Goal: Task Accomplishment & Management: Complete application form

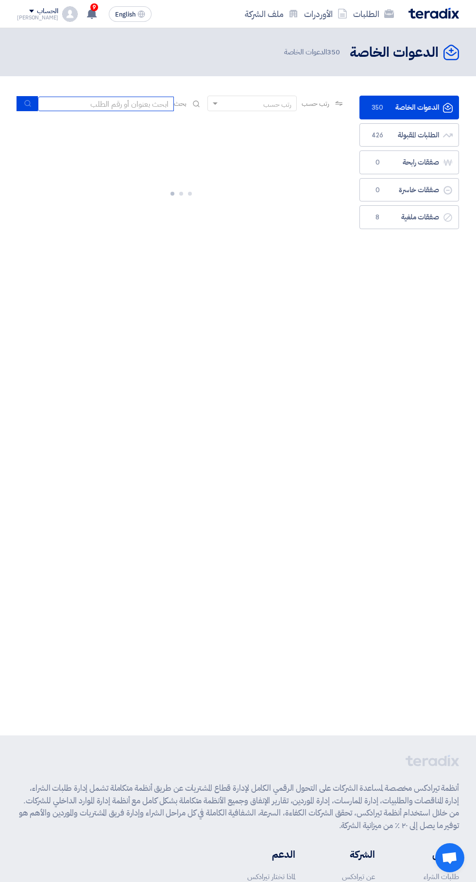
click at [115, 106] on input at bounding box center [106, 104] width 136 height 15
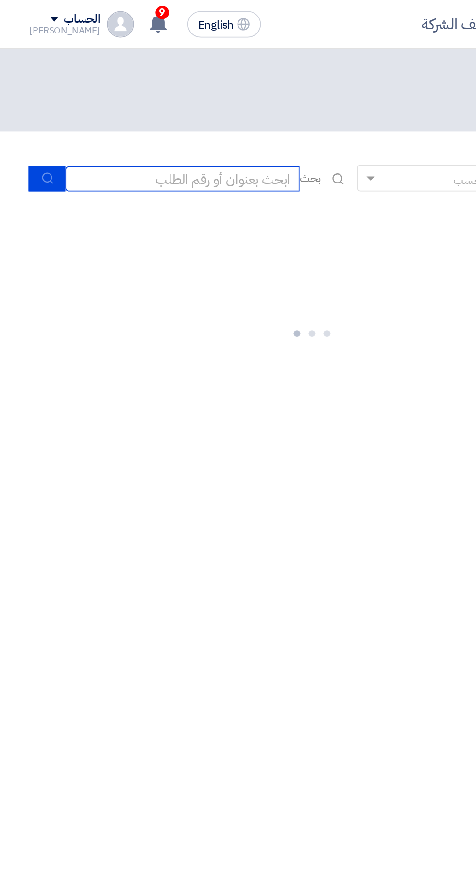
scroll to position [0, -1]
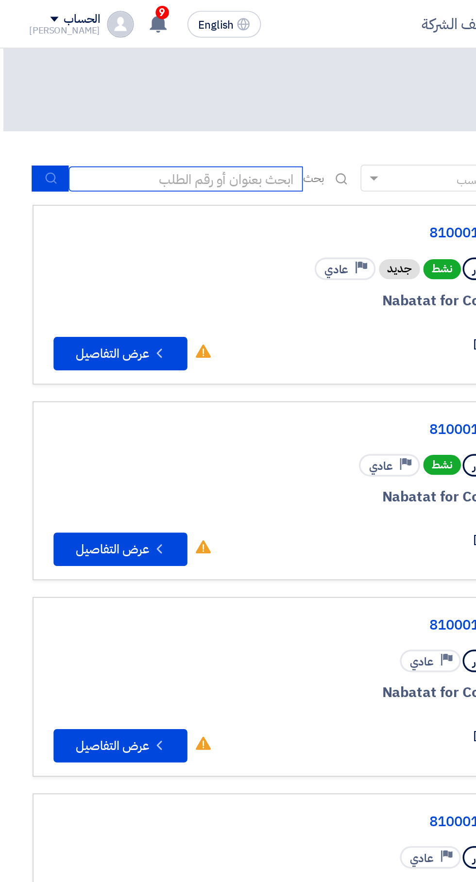
paste input "71295"
type input "71295"
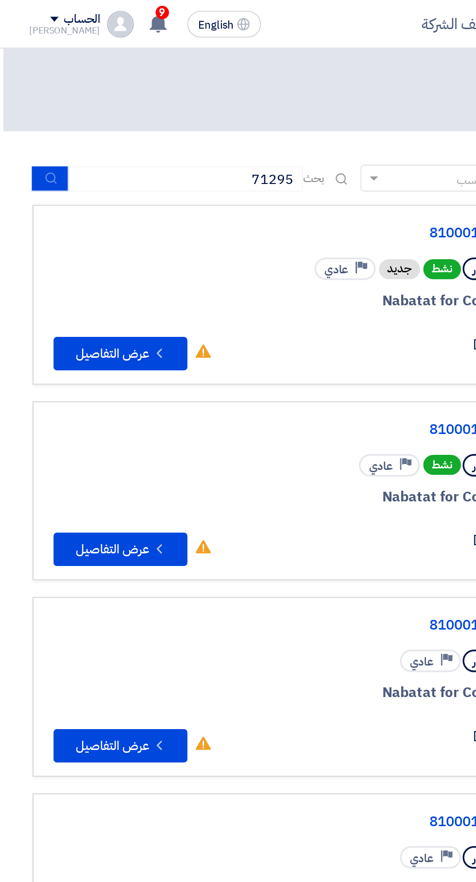
click at [29, 104] on icon "submit" at bounding box center [30, 103] width 8 height 8
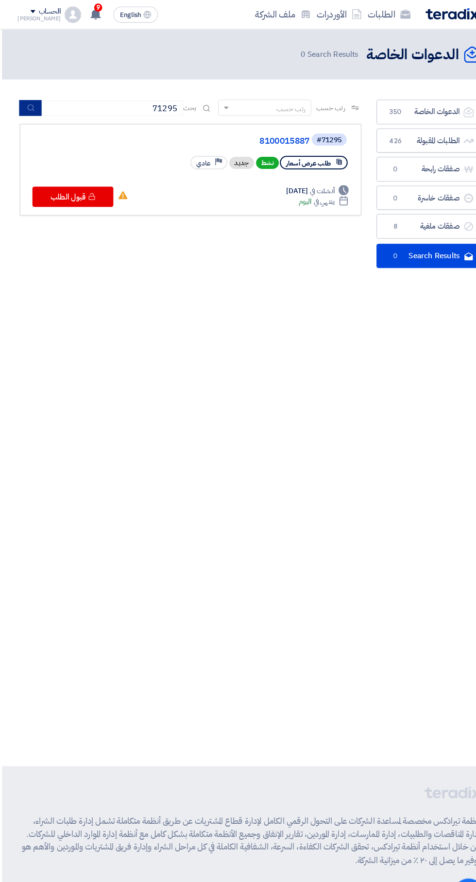
scroll to position [1, -1]
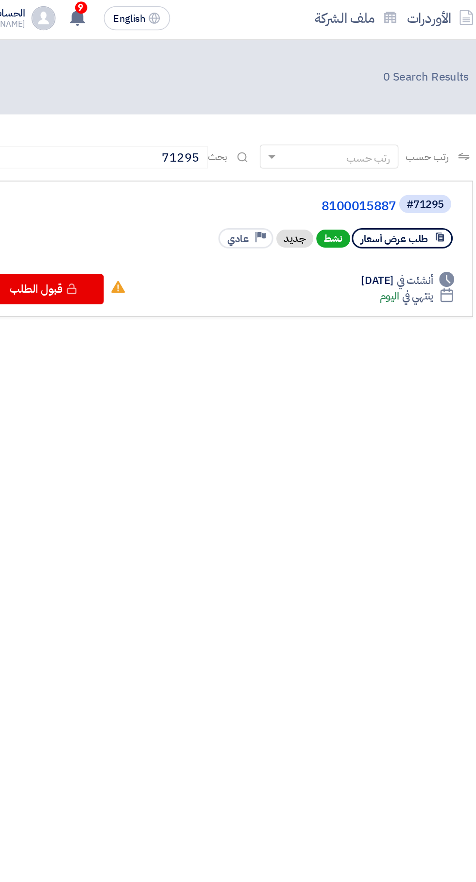
click at [277, 134] on link "8100015887" at bounding box center [200, 135] width 194 height 9
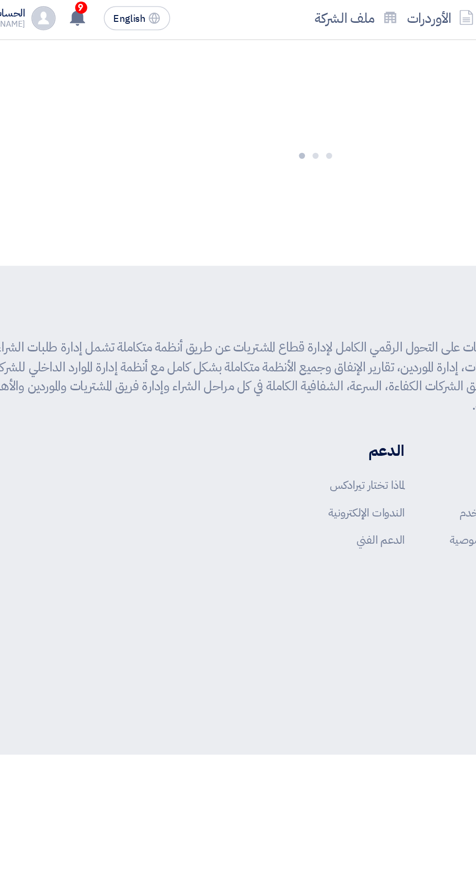
scroll to position [0, 0]
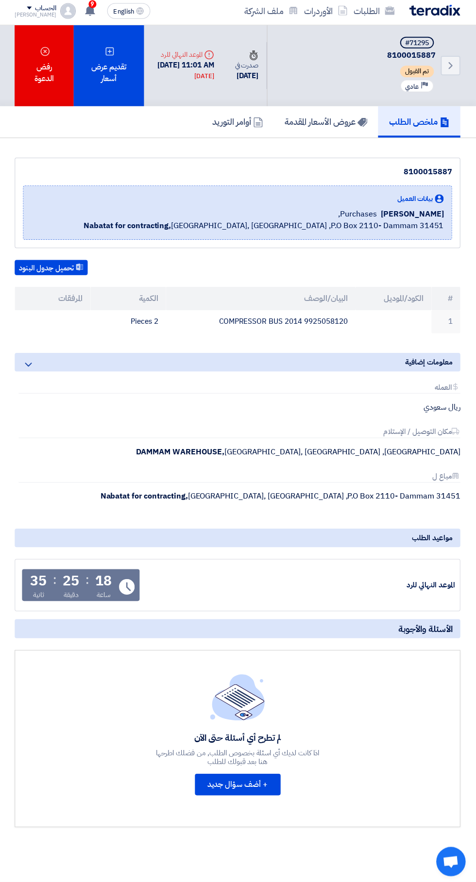
click at [110, 65] on div "تقديم عرض أسعار" at bounding box center [110, 68] width 70 height 81
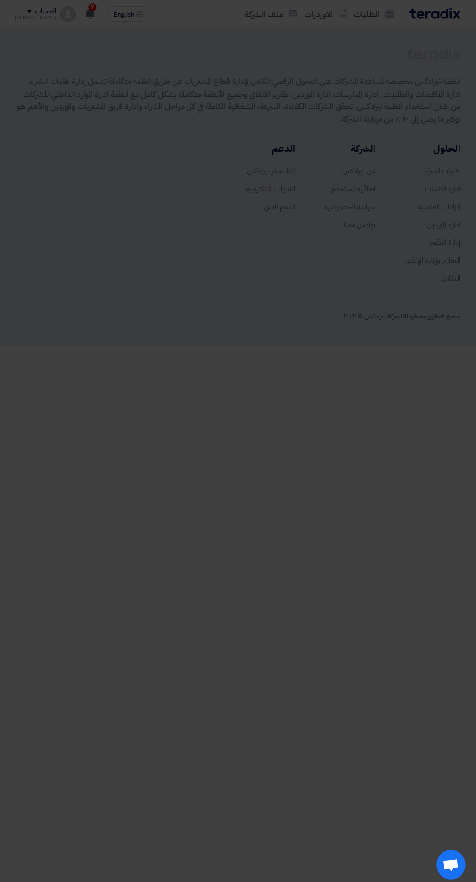
click at [277, 151] on div "أبدأ في تقديم عرض أسعار جديد تقديم عرض أسعار جديد من البداية" at bounding box center [237, 96] width 359 height 140
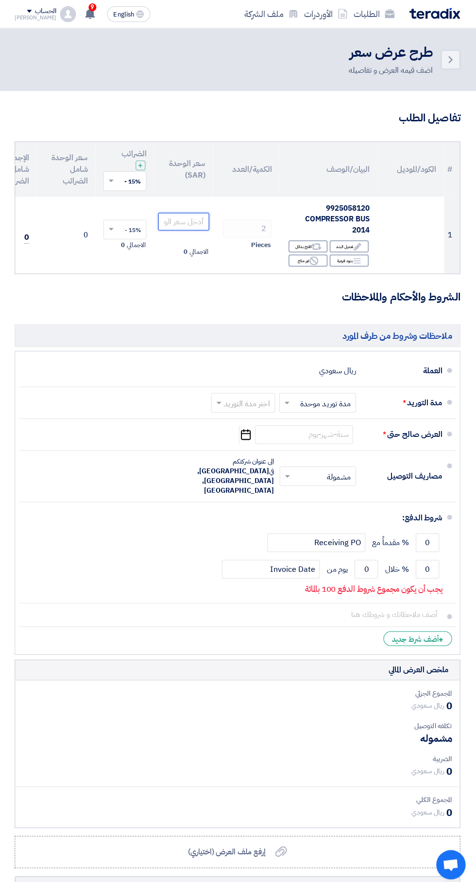
click at [184, 223] on input "number" at bounding box center [184, 219] width 50 height 17
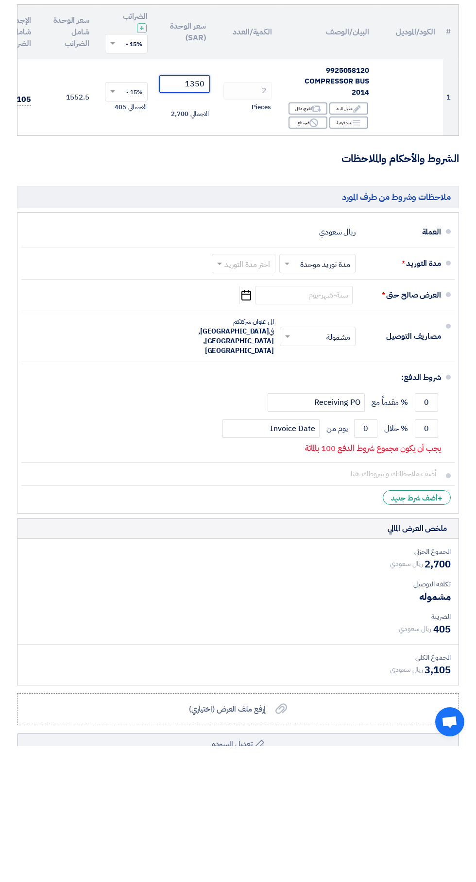
click at [244, 403] on input "text" at bounding box center [241, 400] width 59 height 14
type input "1350"
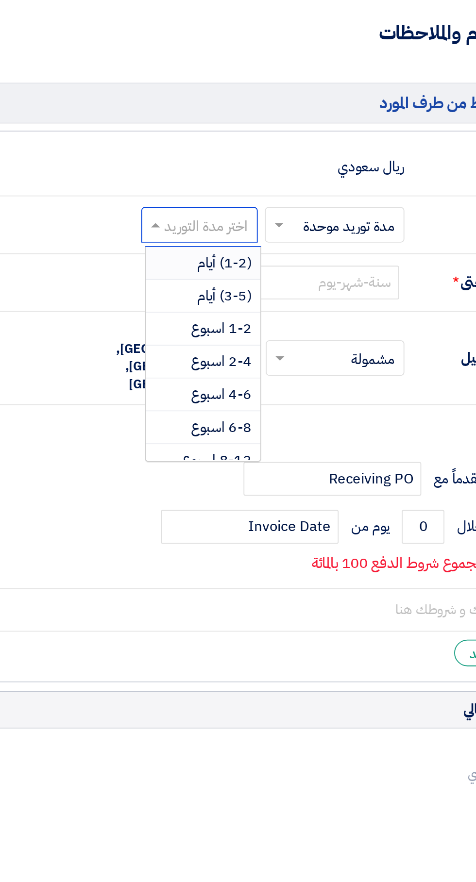
click at [257, 417] on span "(1-2) أيام" at bounding box center [257, 420] width 30 height 12
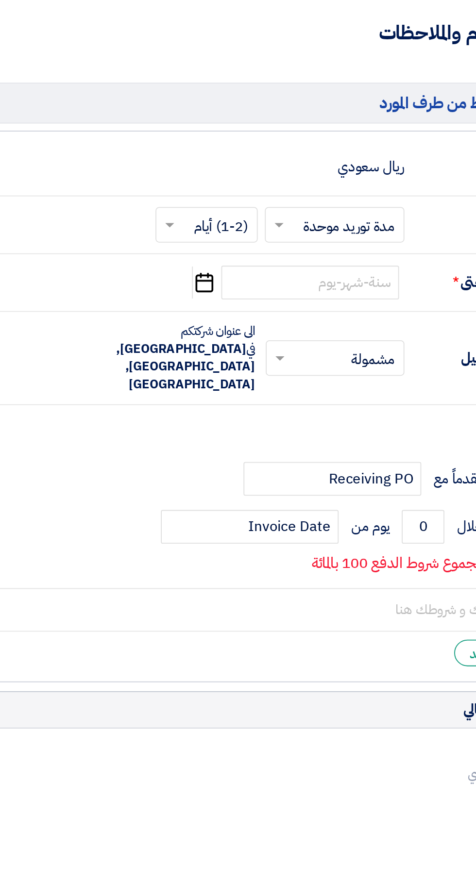
click at [246, 433] on icon "Pick a date" at bounding box center [245, 430] width 13 height 17
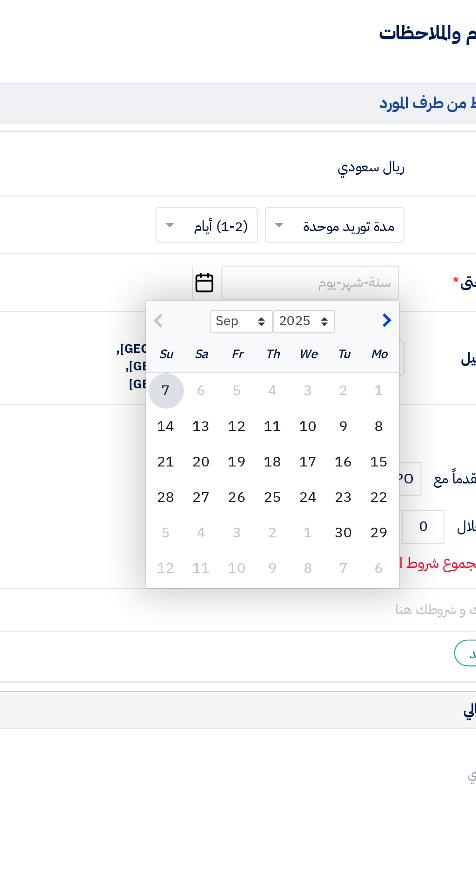
click at [224, 504] on div "14" at bounding box center [224, 509] width 19 height 19
type input "[DATE]"
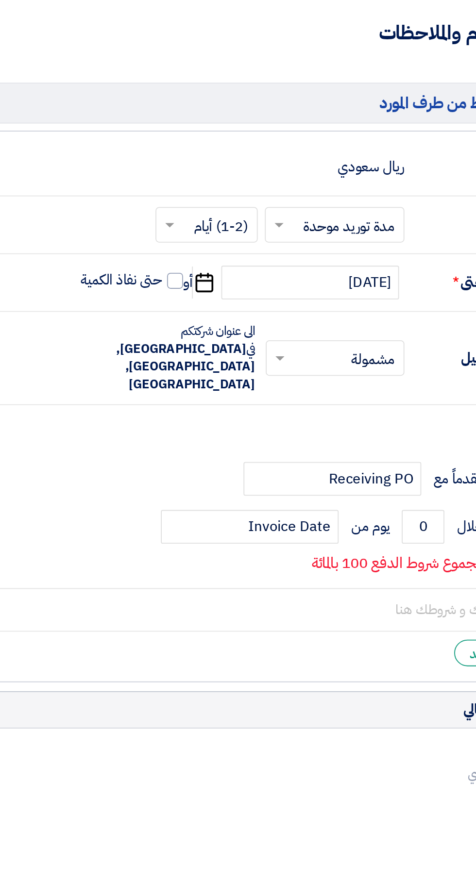
click at [225, 425] on label "حتى نفاذ الكمية" at bounding box center [207, 430] width 56 height 10
click at [223, 425] on input "حتى نفاذ الكمية" at bounding box center [200, 434] width 47 height 18
checkbox input "true"
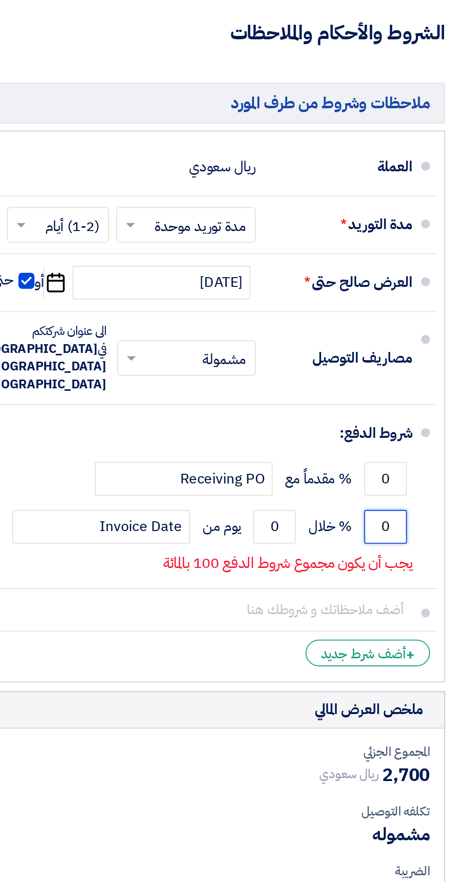
click at [421, 555] on input "0" at bounding box center [425, 564] width 23 height 18
type input "100"
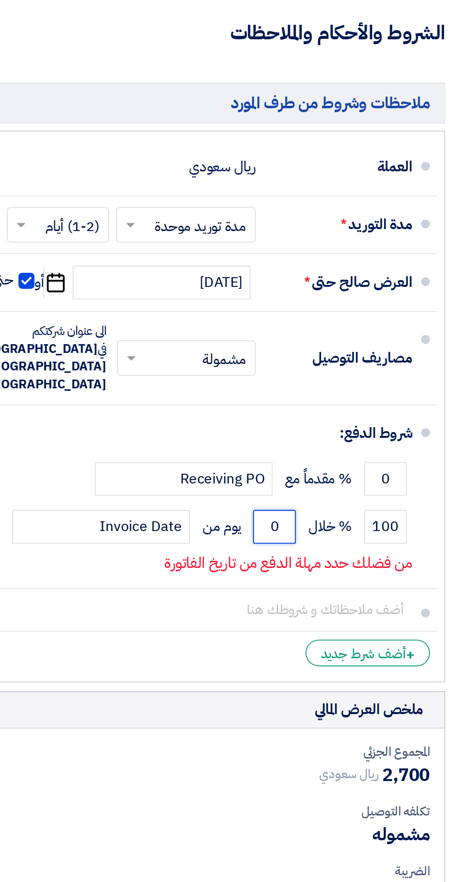
click at [361, 555] on input "0" at bounding box center [365, 564] width 23 height 18
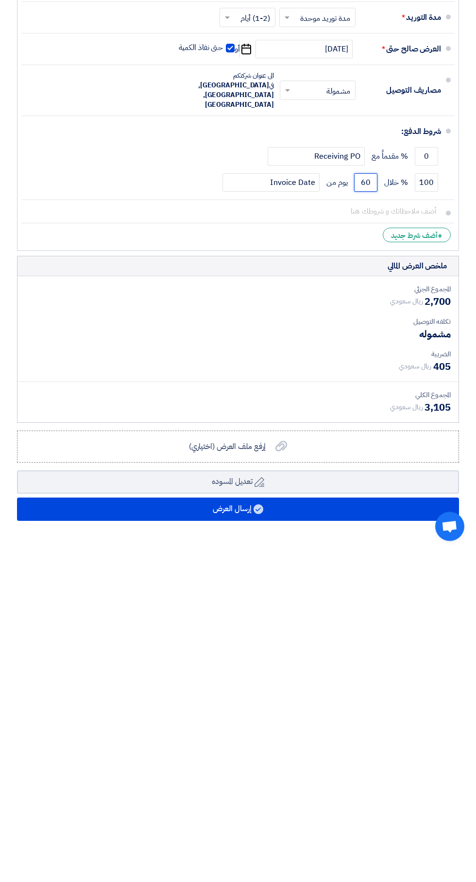
scroll to position [349, 0]
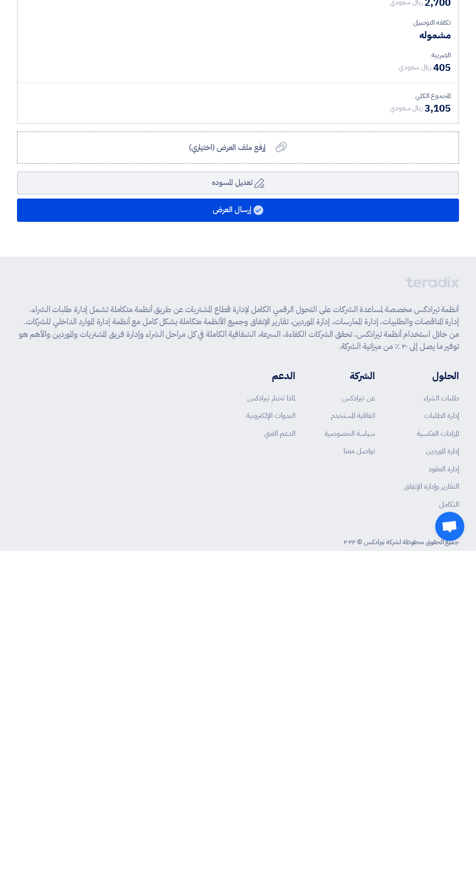
type input "60"
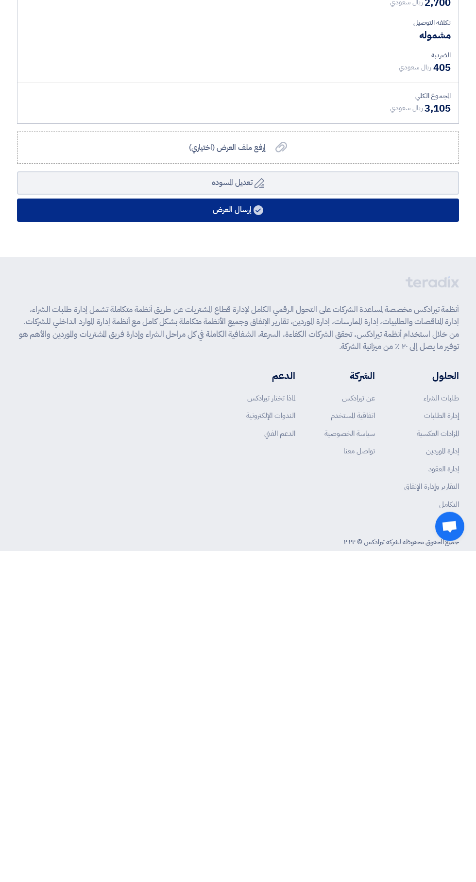
click at [342, 530] on button "إرسال العرض" at bounding box center [238, 541] width 442 height 23
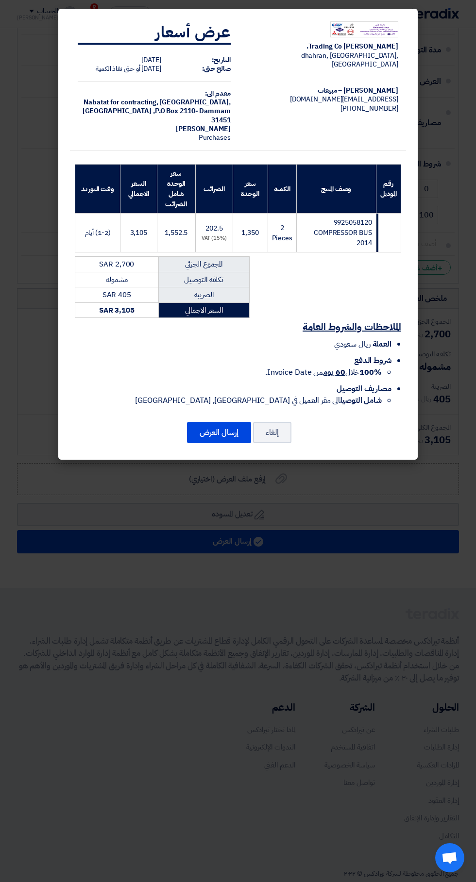
click at [214, 431] on button "إرسال العرض" at bounding box center [219, 432] width 64 height 21
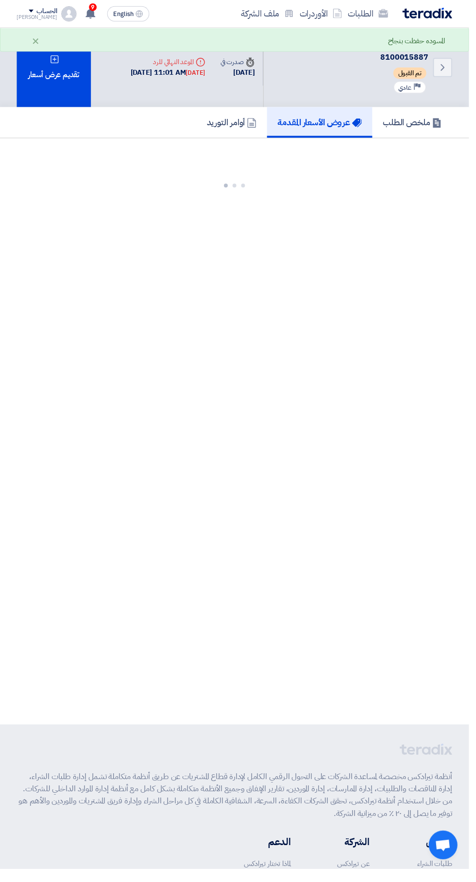
scroll to position [0, 0]
